Goal: Find specific page/section: Find specific page/section

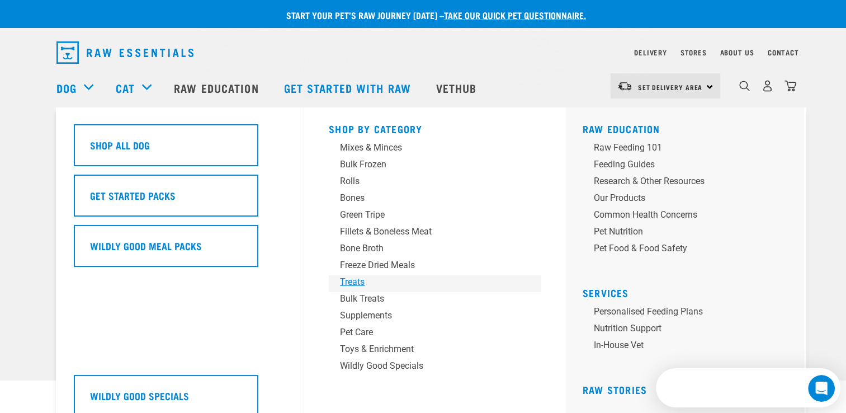
click at [358, 281] on div "Treats" at bounding box center [427, 281] width 174 height 13
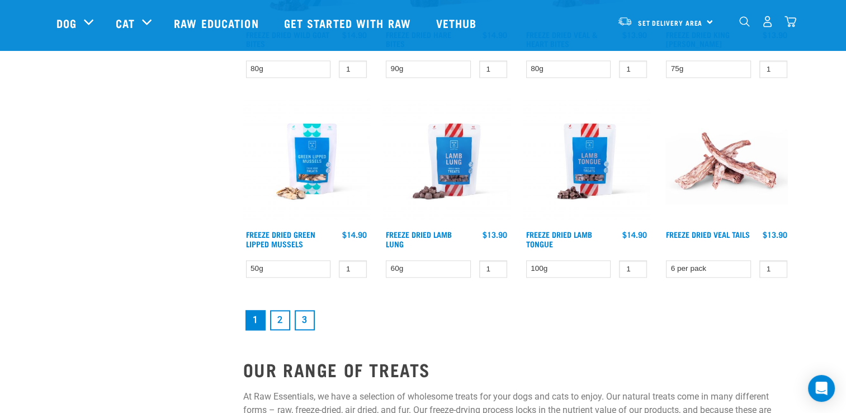
scroll to position [1468, 0]
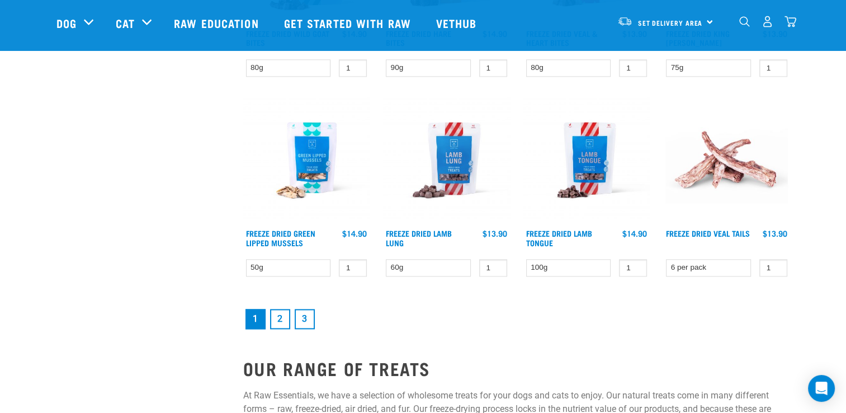
click at [285, 314] on link "2" at bounding box center [280, 319] width 20 height 20
click at [254, 318] on link "1" at bounding box center [255, 319] width 20 height 20
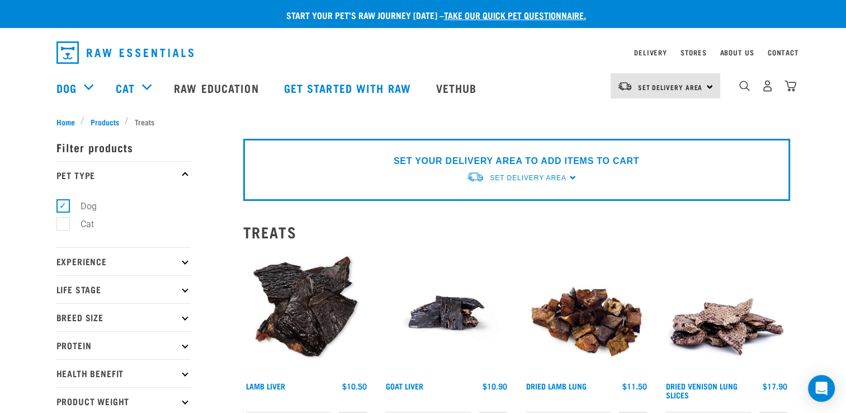
click at [67, 222] on label "Cat" at bounding box center [81, 224] width 36 height 14
click at [64, 222] on input "Cat" at bounding box center [59, 222] width 7 height 7
checkbox input "true"
click at [66, 210] on label "Dog" at bounding box center [82, 206] width 39 height 14
click at [64, 207] on input "Dog" at bounding box center [59, 203] width 7 height 7
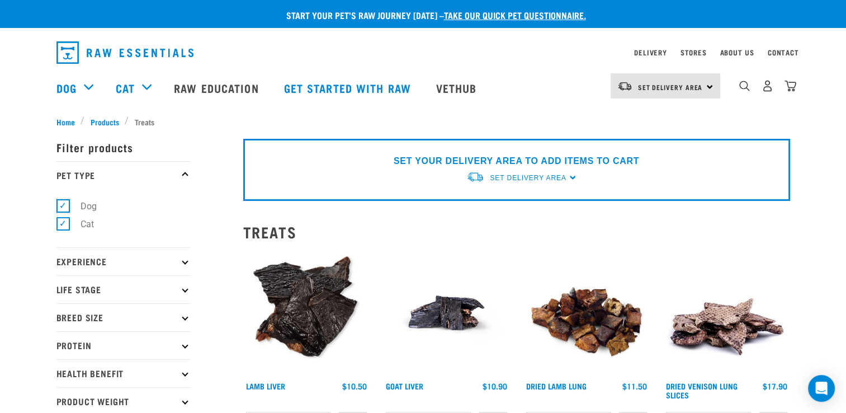
checkbox input "false"
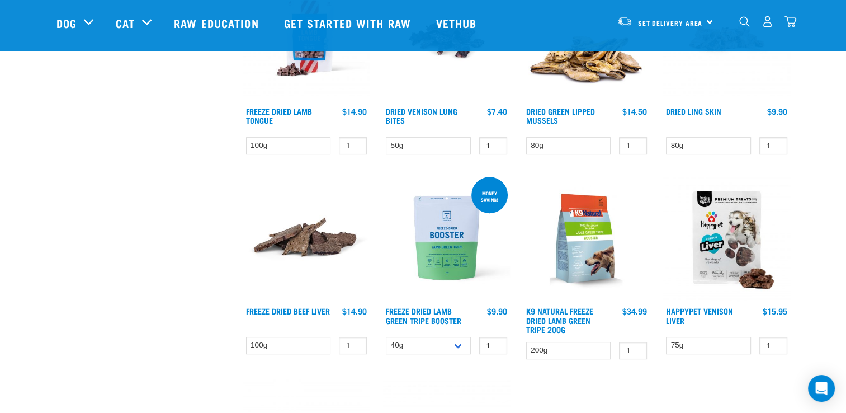
scroll to position [596, 0]
